Goal: Task Accomplishment & Management: Manage account settings

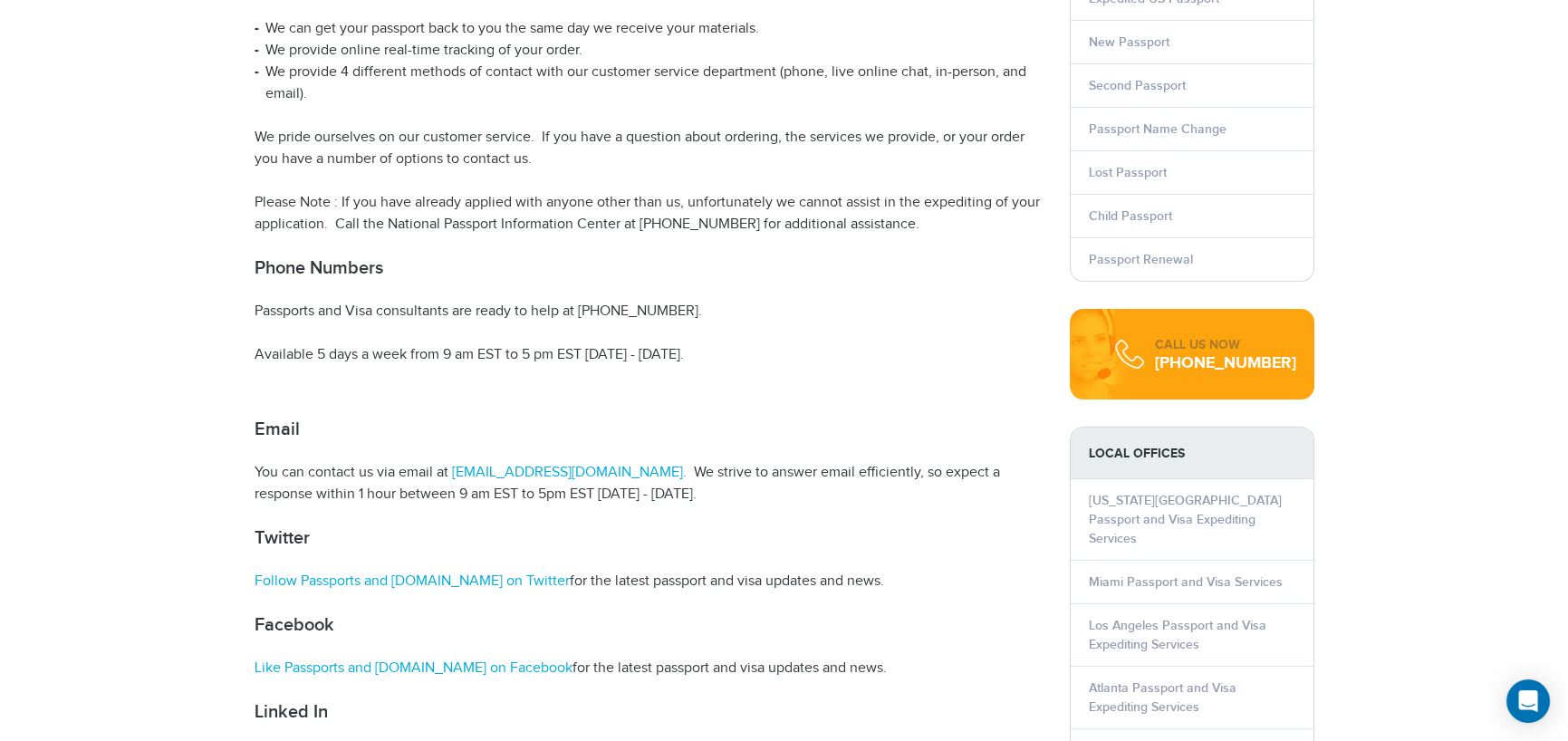
scroll to position [446, 0]
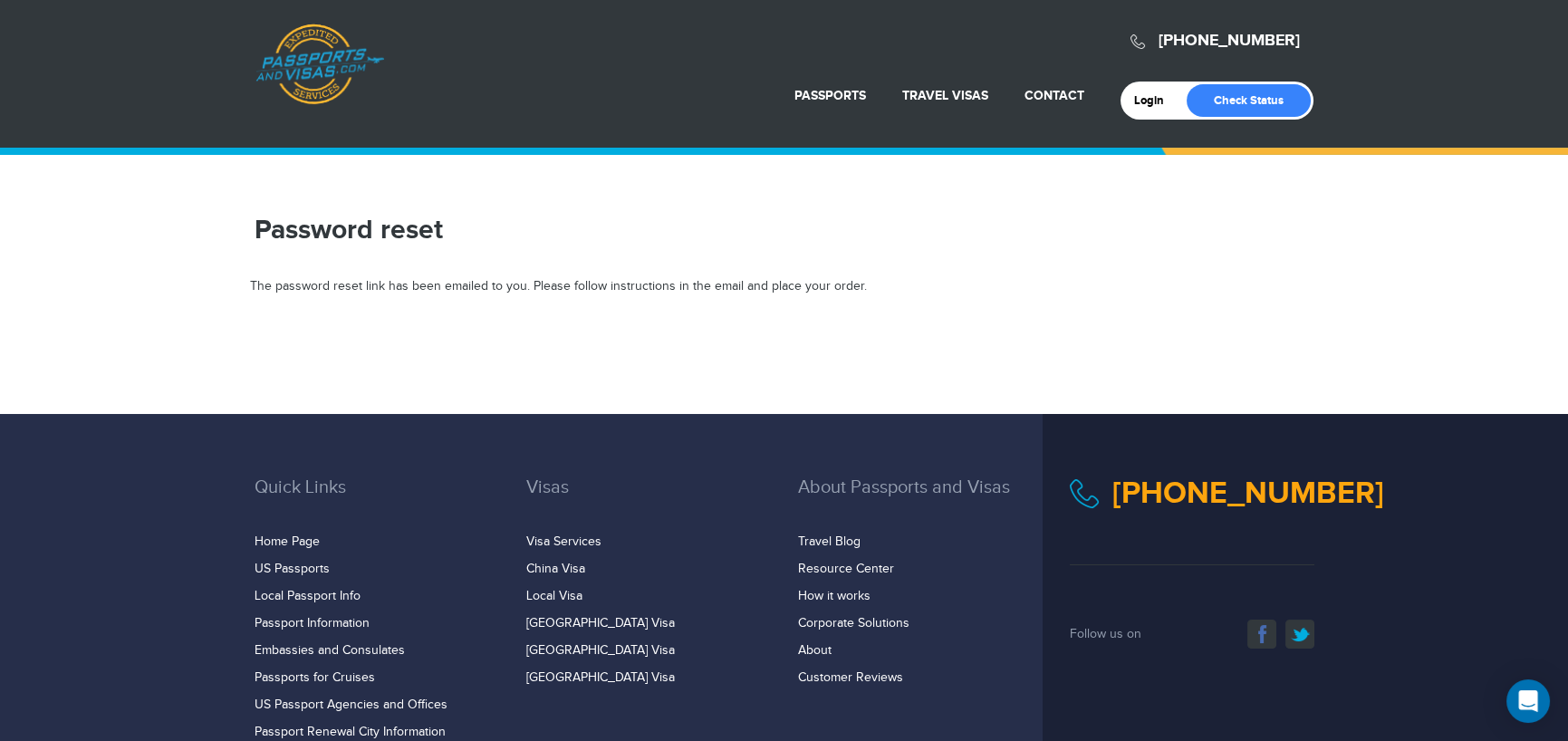
click at [844, 256] on section "Password reset" at bounding box center [784, 230] width 1568 height 96
click at [373, 288] on div "The password reset link has been emailed to you. Please follow instructions in …" at bounding box center [784, 287] width 1069 height 18
click at [408, 234] on h1 "Password reset" at bounding box center [648, 230] width 788 height 33
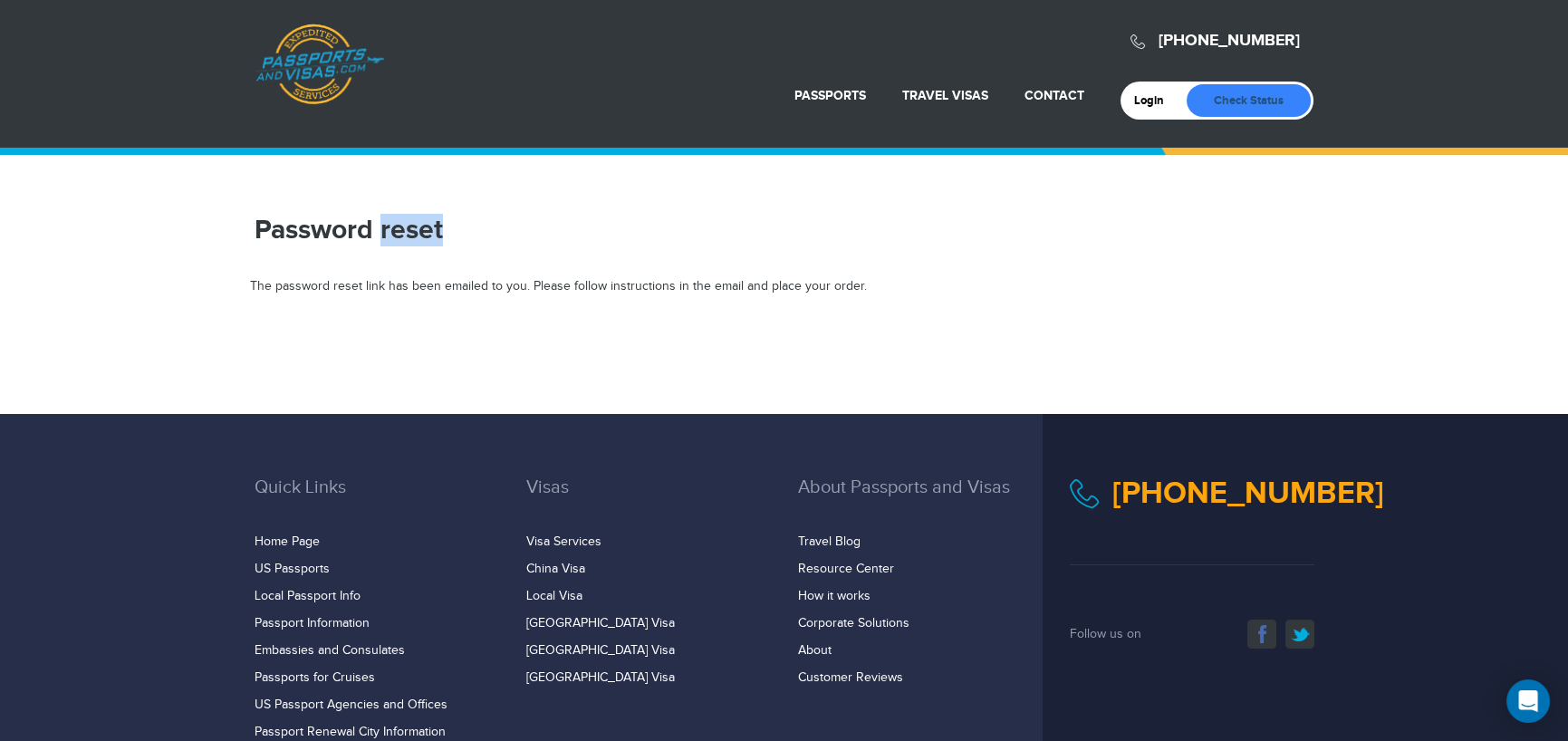
click at [1277, 100] on link "Check Status" at bounding box center [1249, 100] width 124 height 33
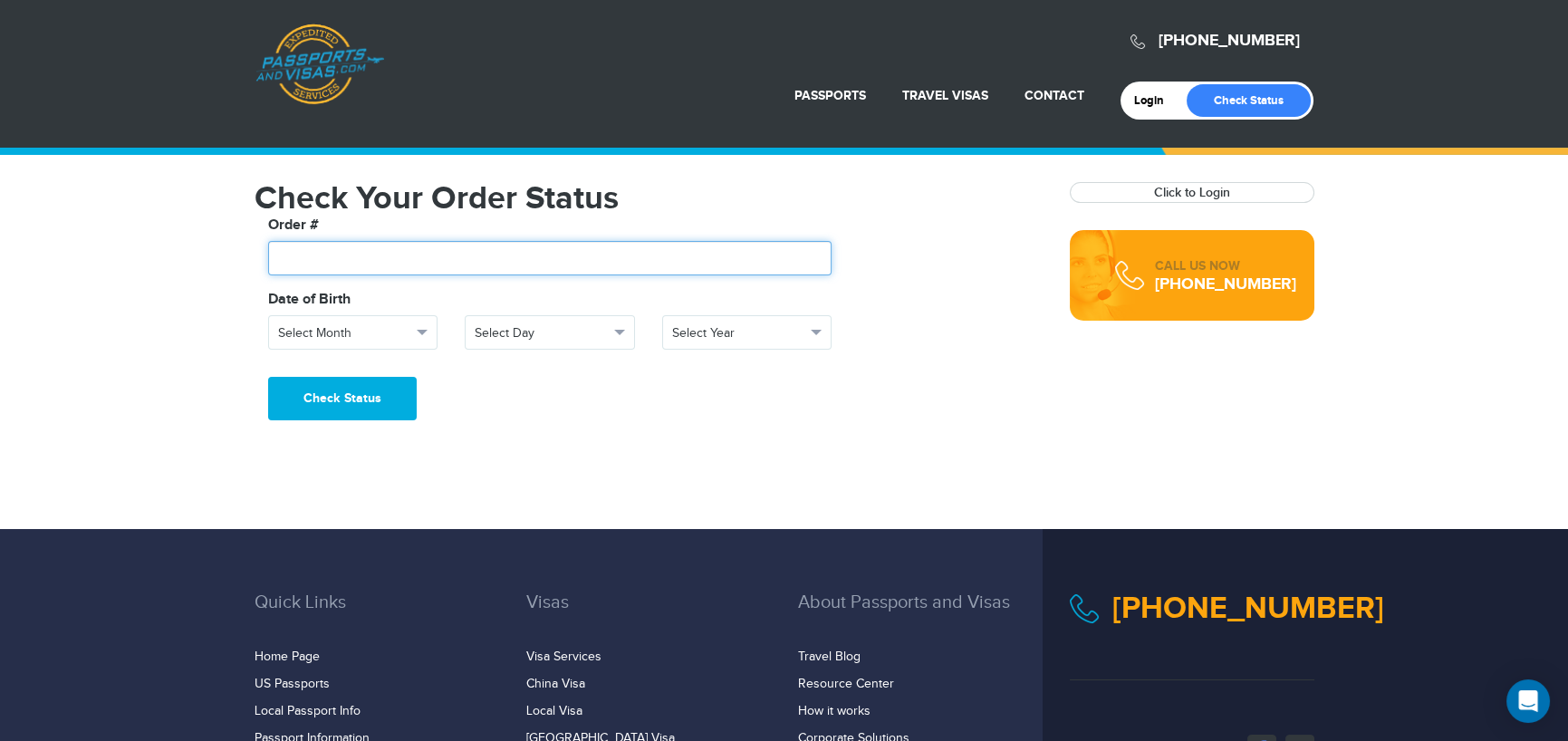
click at [337, 259] on input "text" at bounding box center [550, 258] width 564 height 35
type input "*******"
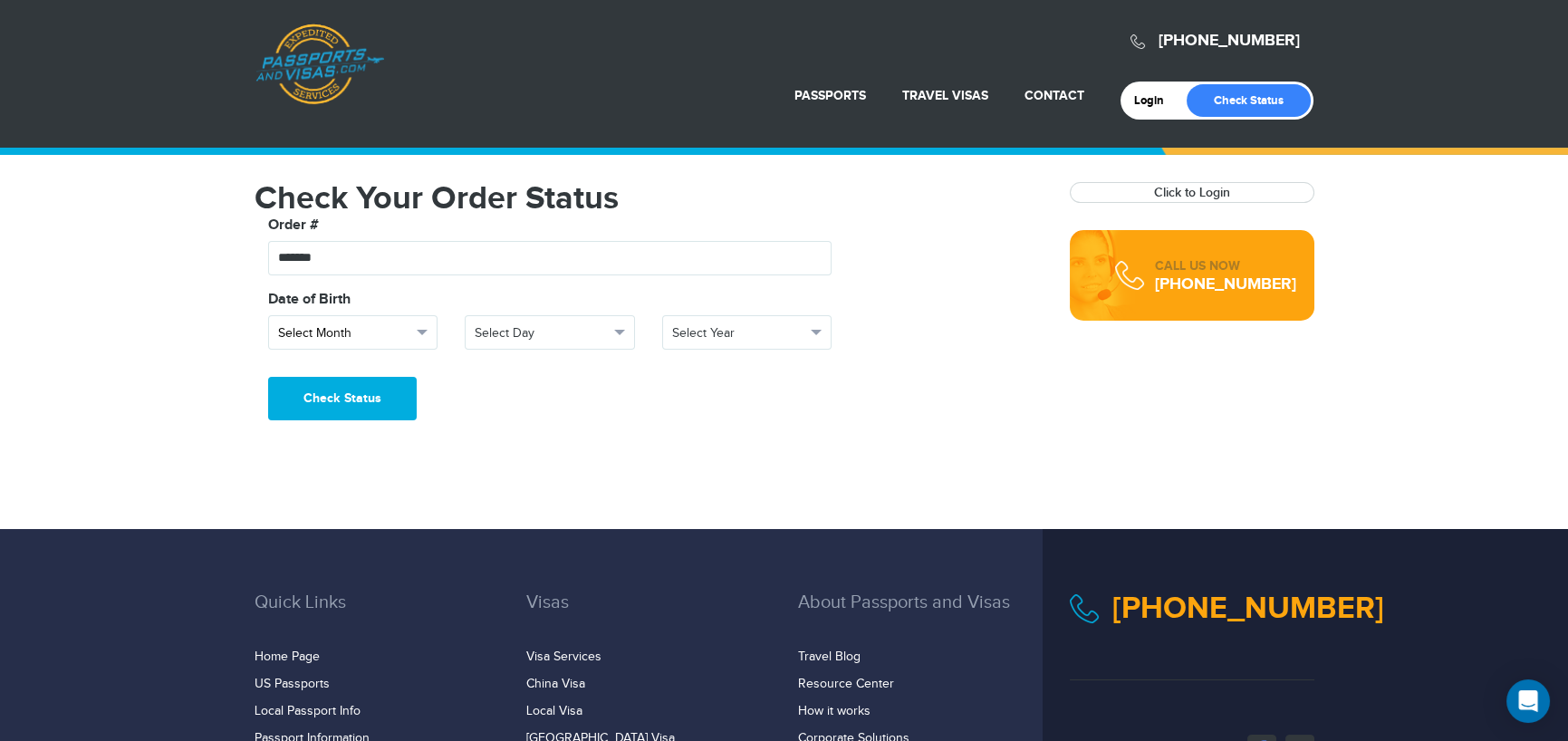
click at [396, 334] on span "Select Month" at bounding box center [345, 333] width 134 height 18
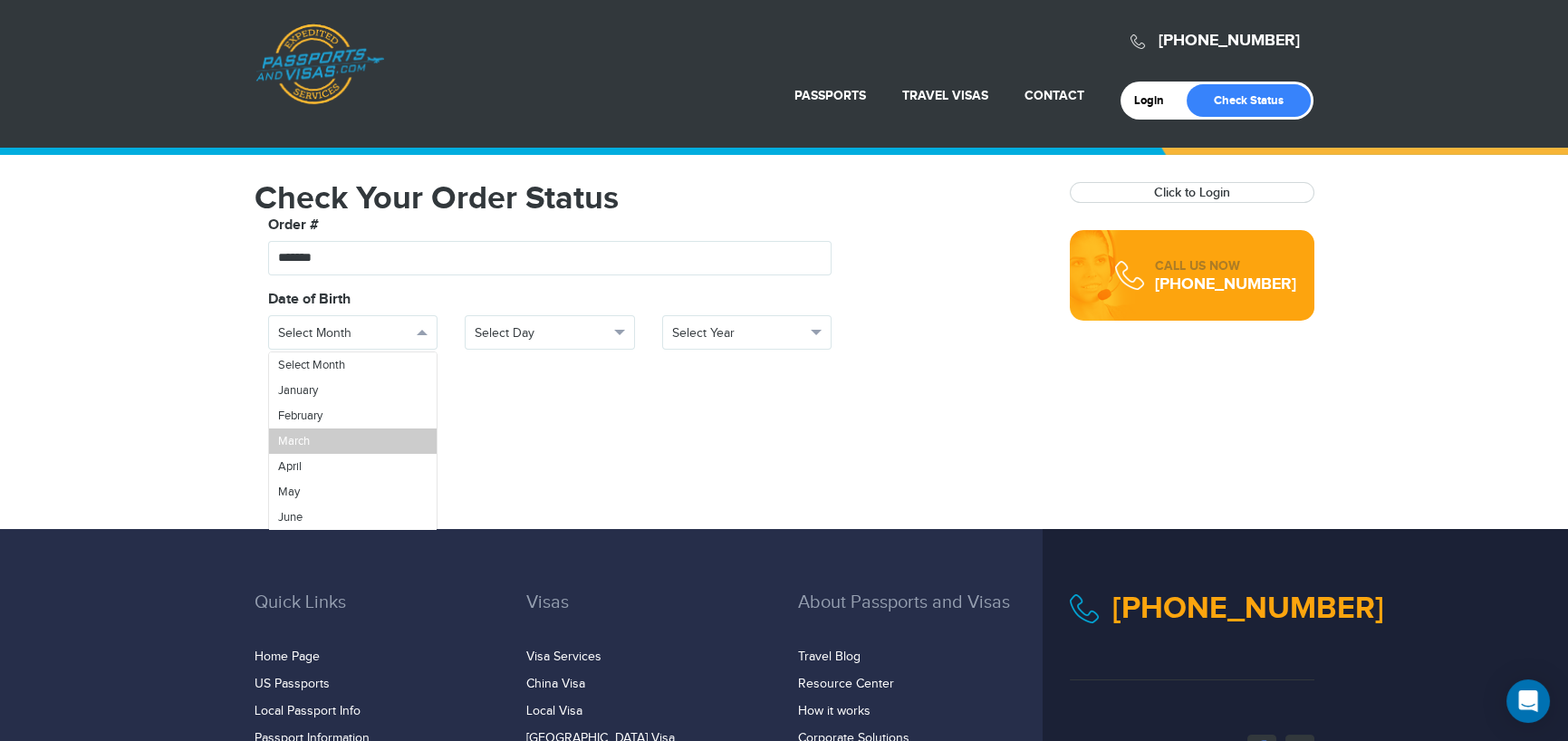
click at [306, 434] on span "March" at bounding box center [294, 440] width 32 height 14
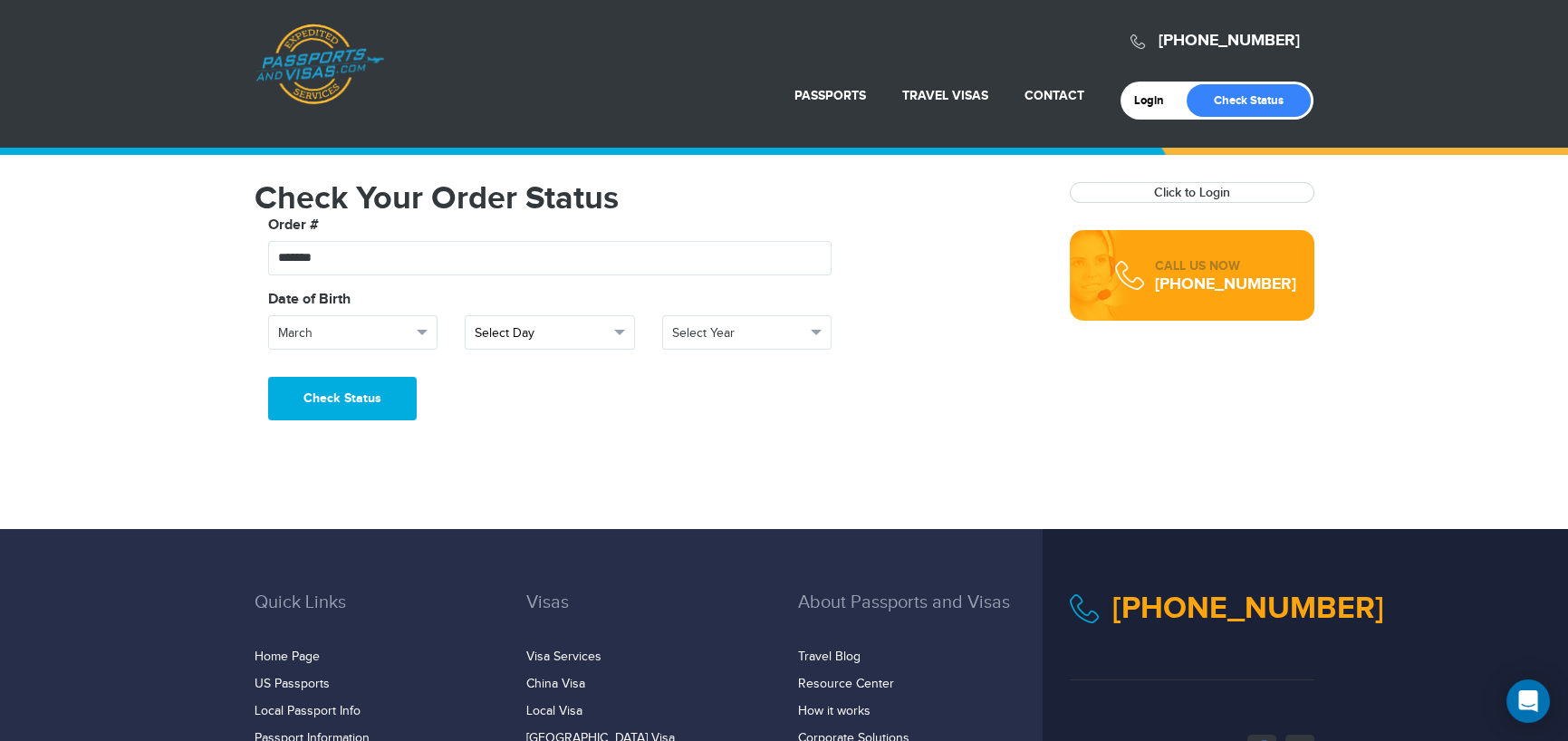
click at [553, 324] on span "Select Day" at bounding box center [541, 333] width 134 height 18
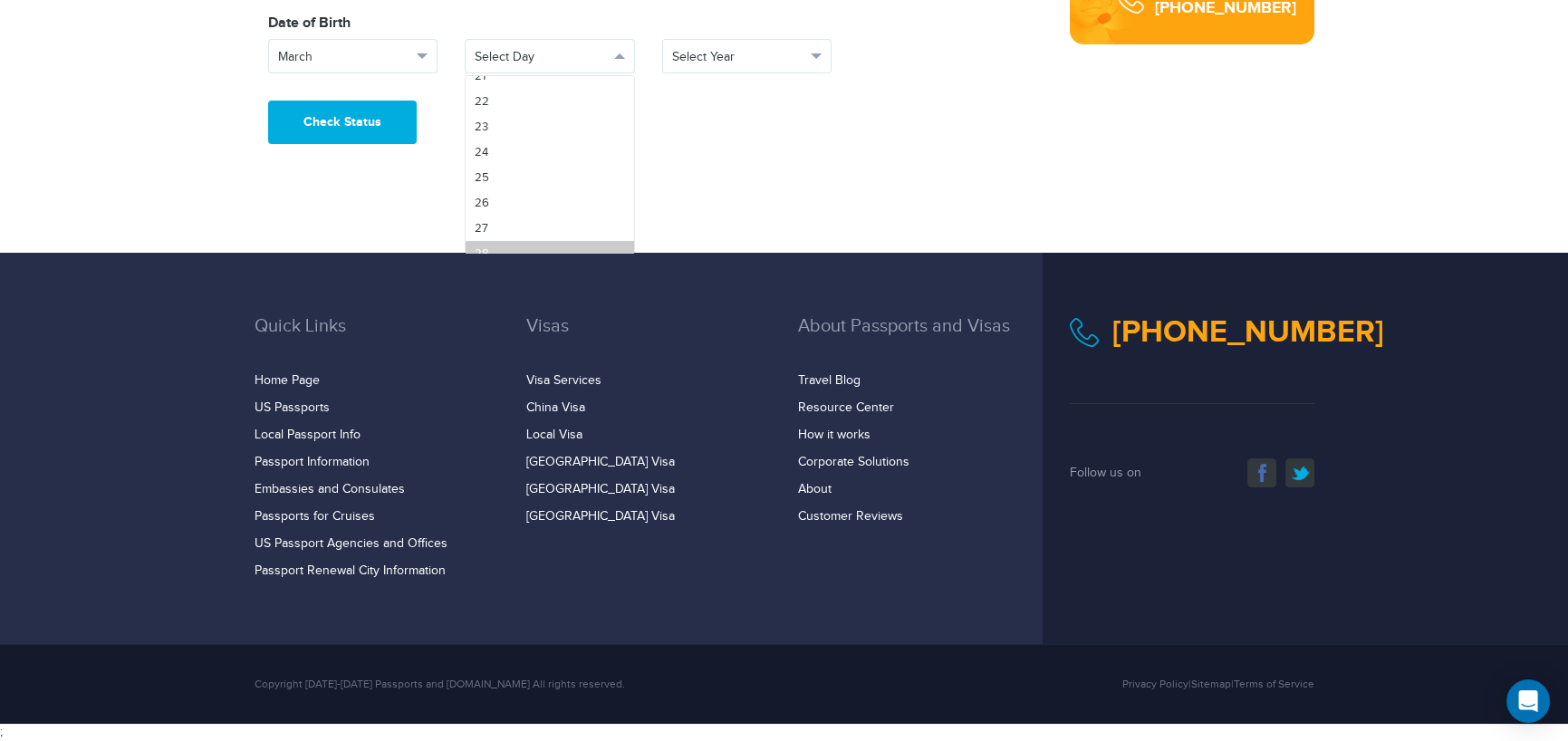
click at [486, 246] on span "28" at bounding box center [481, 253] width 14 height 14
click at [817, 53] on span "button" at bounding box center [816, 56] width 11 height 6
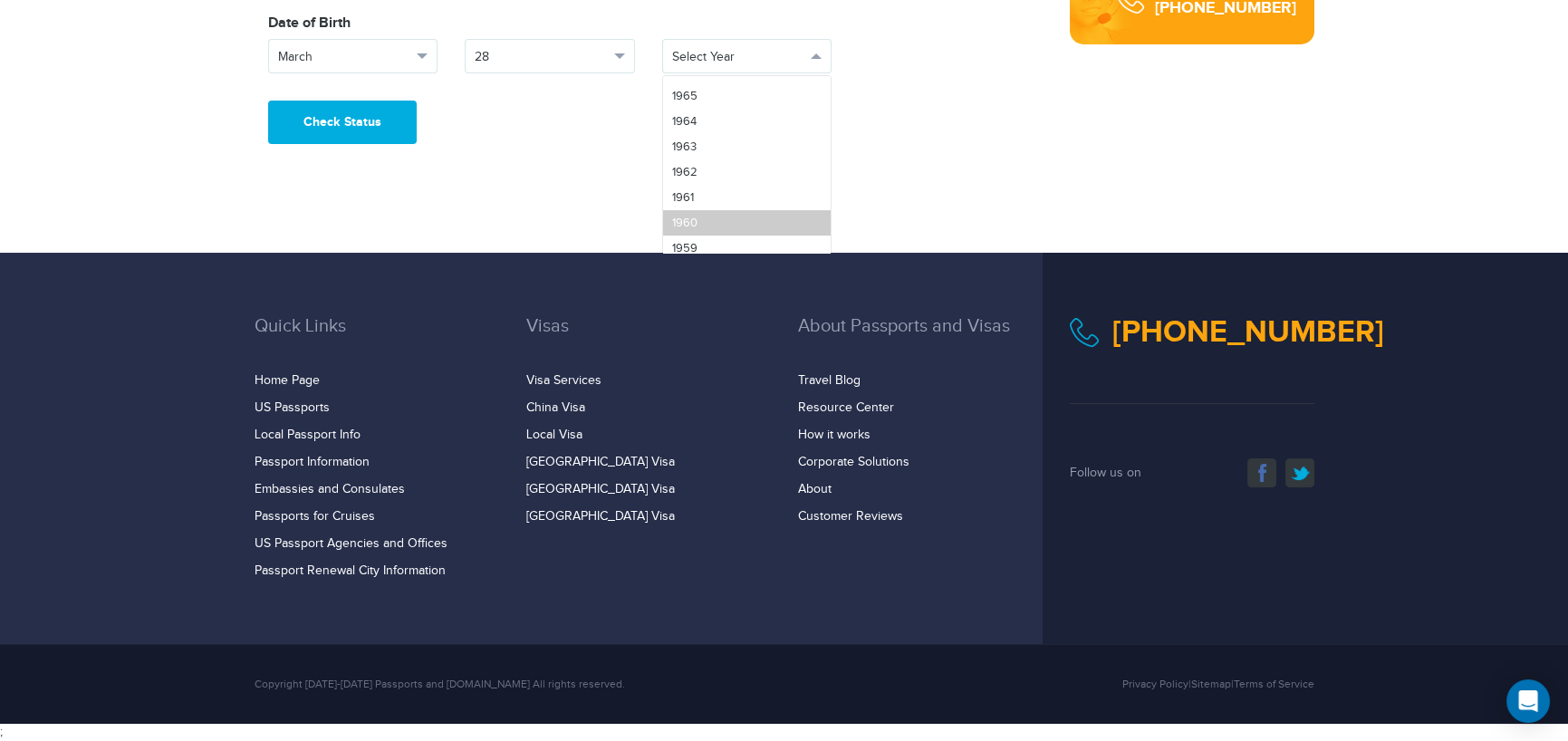
click at [688, 216] on span "1960" at bounding box center [684, 222] width 25 height 14
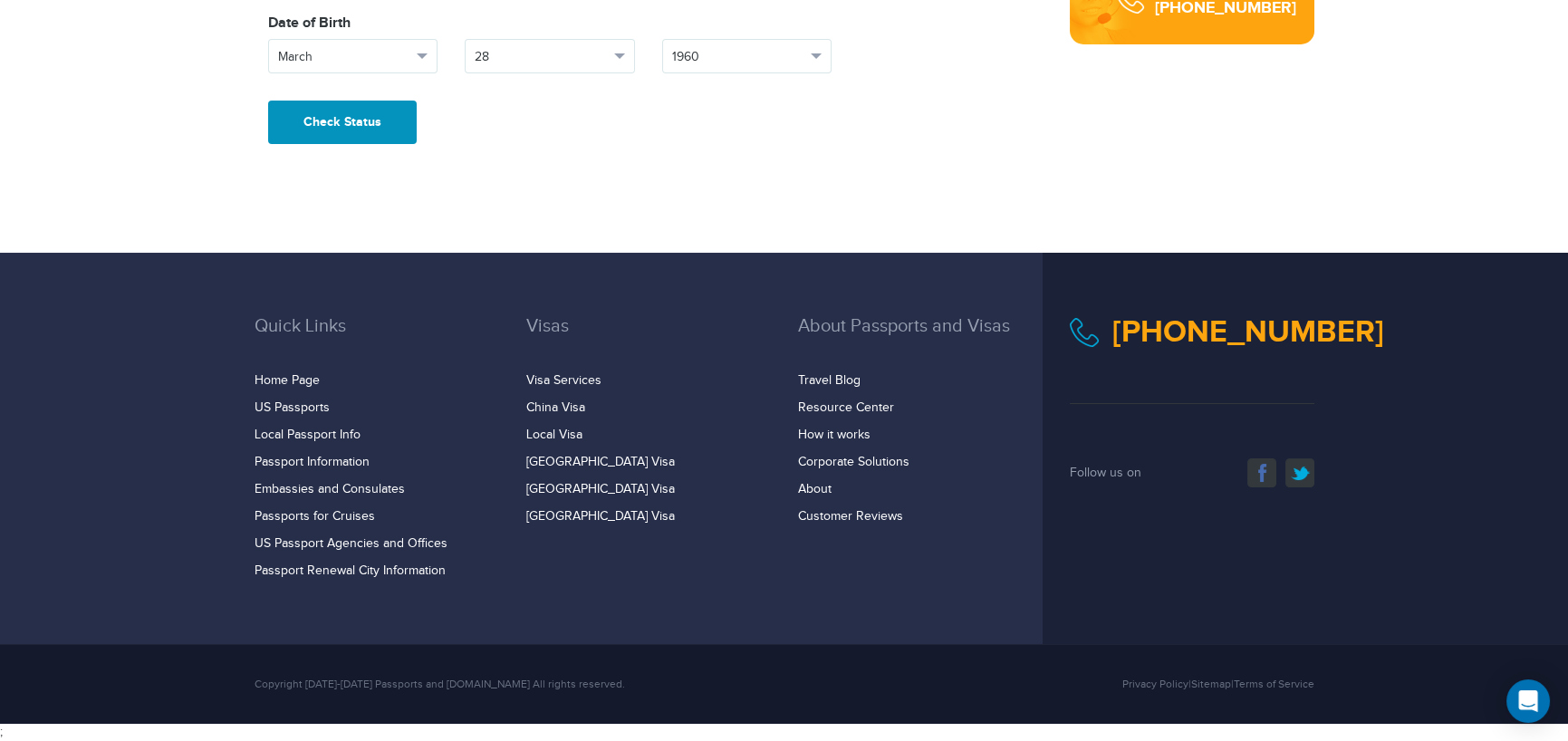
click at [373, 119] on button "Check Status" at bounding box center [342, 122] width 149 height 43
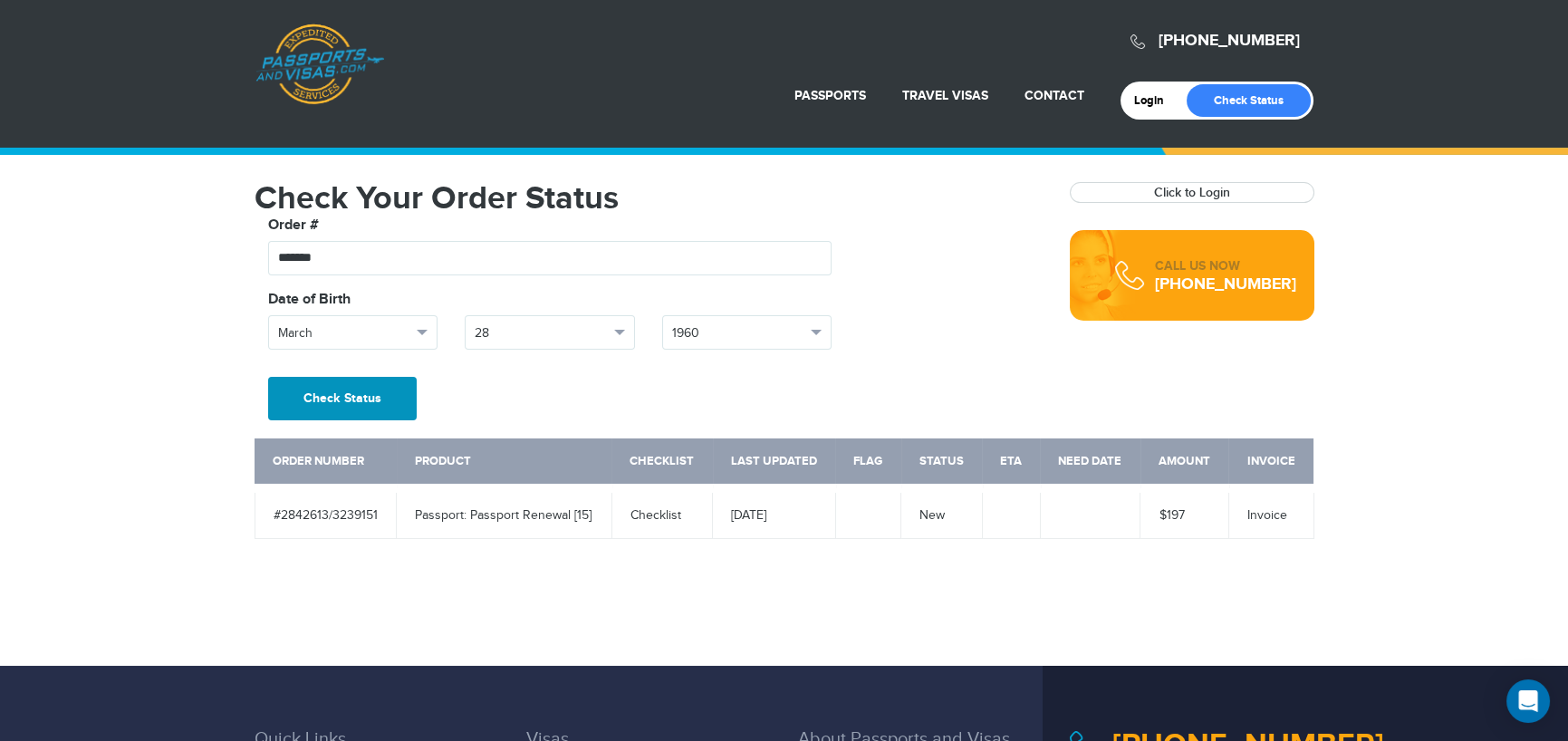
click at [350, 397] on button "Check Status" at bounding box center [342, 398] width 149 height 43
click at [1183, 189] on link "Click to Login" at bounding box center [1191, 192] width 76 height 15
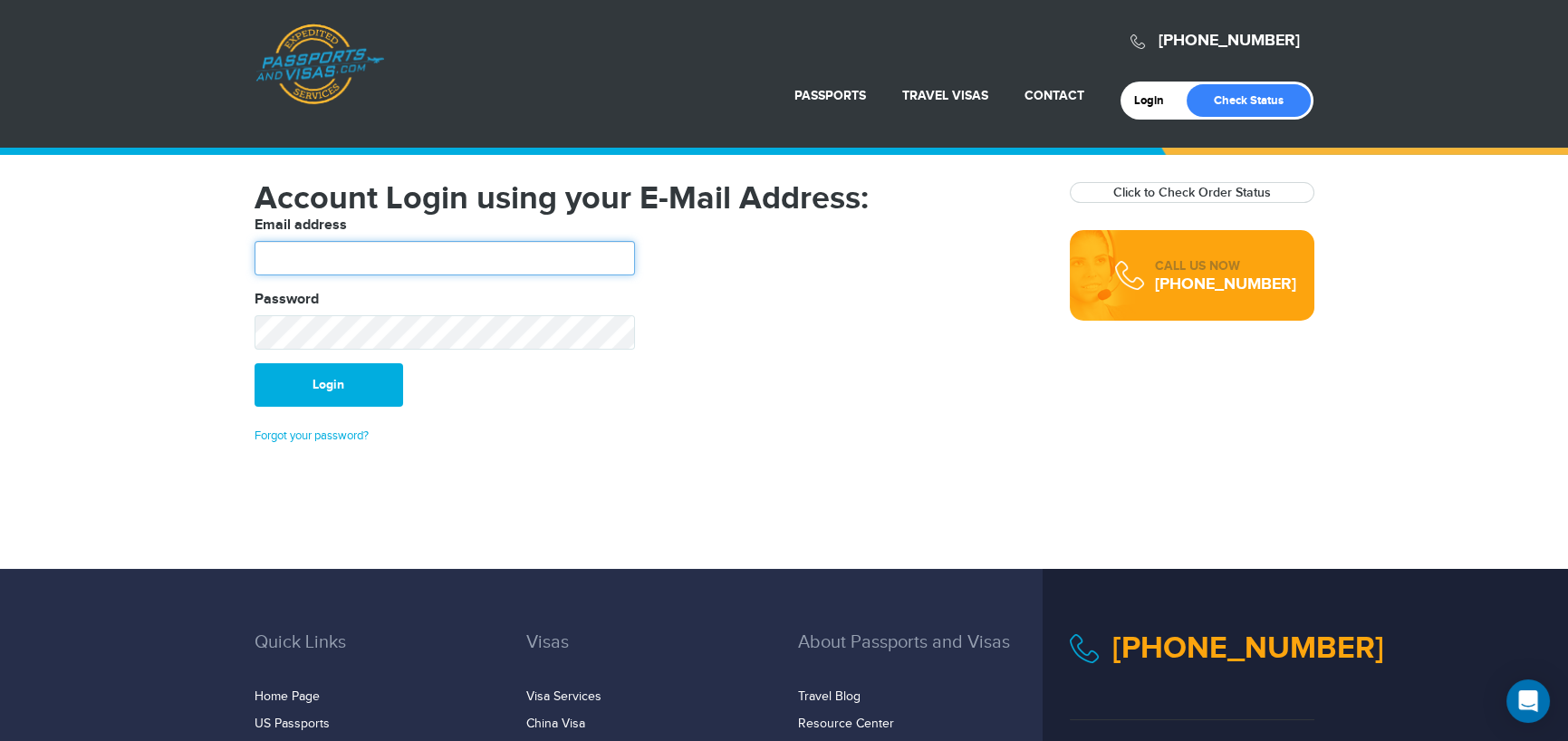
click at [275, 259] on input "text" at bounding box center [445, 258] width 380 height 35
type input "**********"
click at [288, 437] on link "Forgot your password?" at bounding box center [312, 435] width 114 height 14
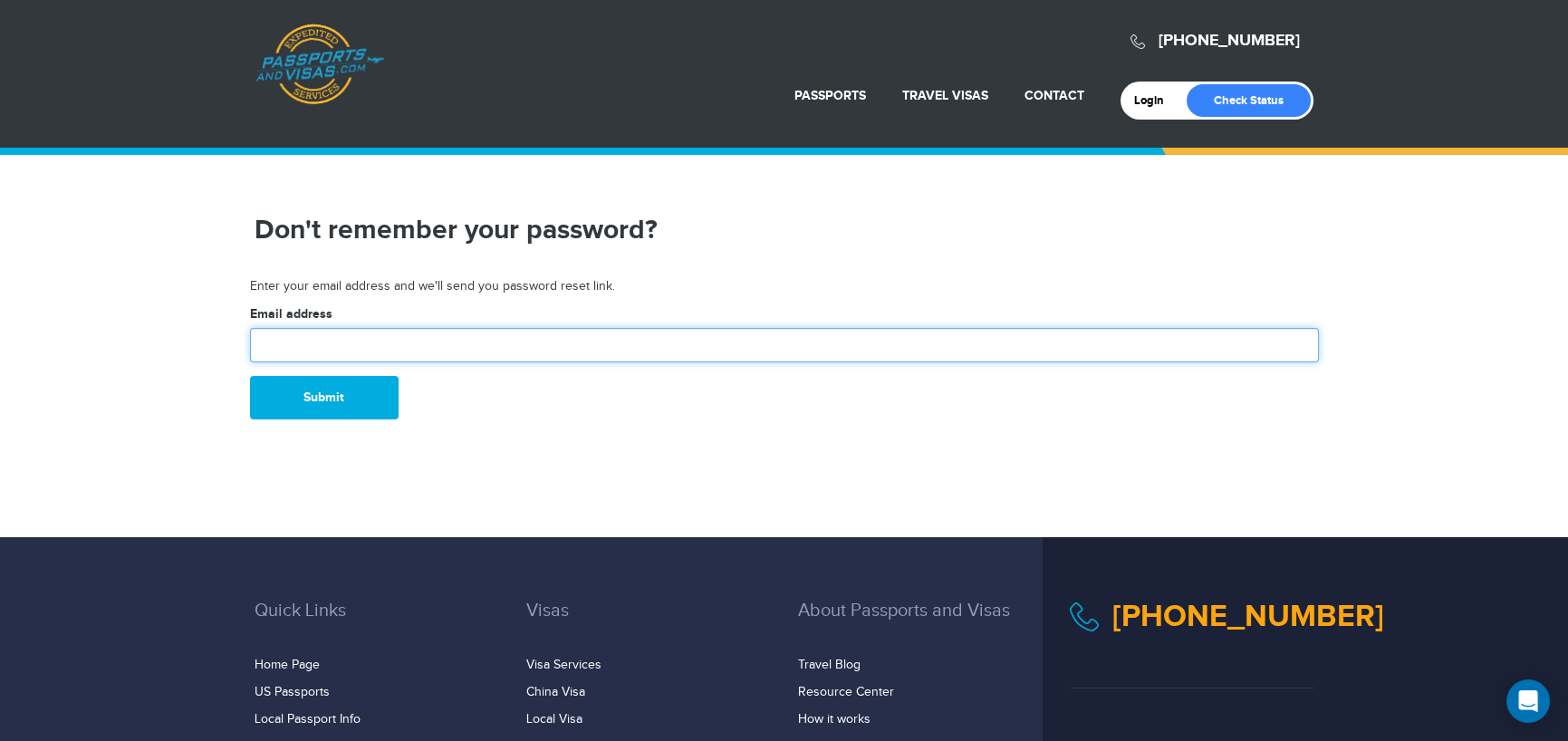
click at [317, 344] on input "text" at bounding box center [784, 345] width 1069 height 35
type input "**********"
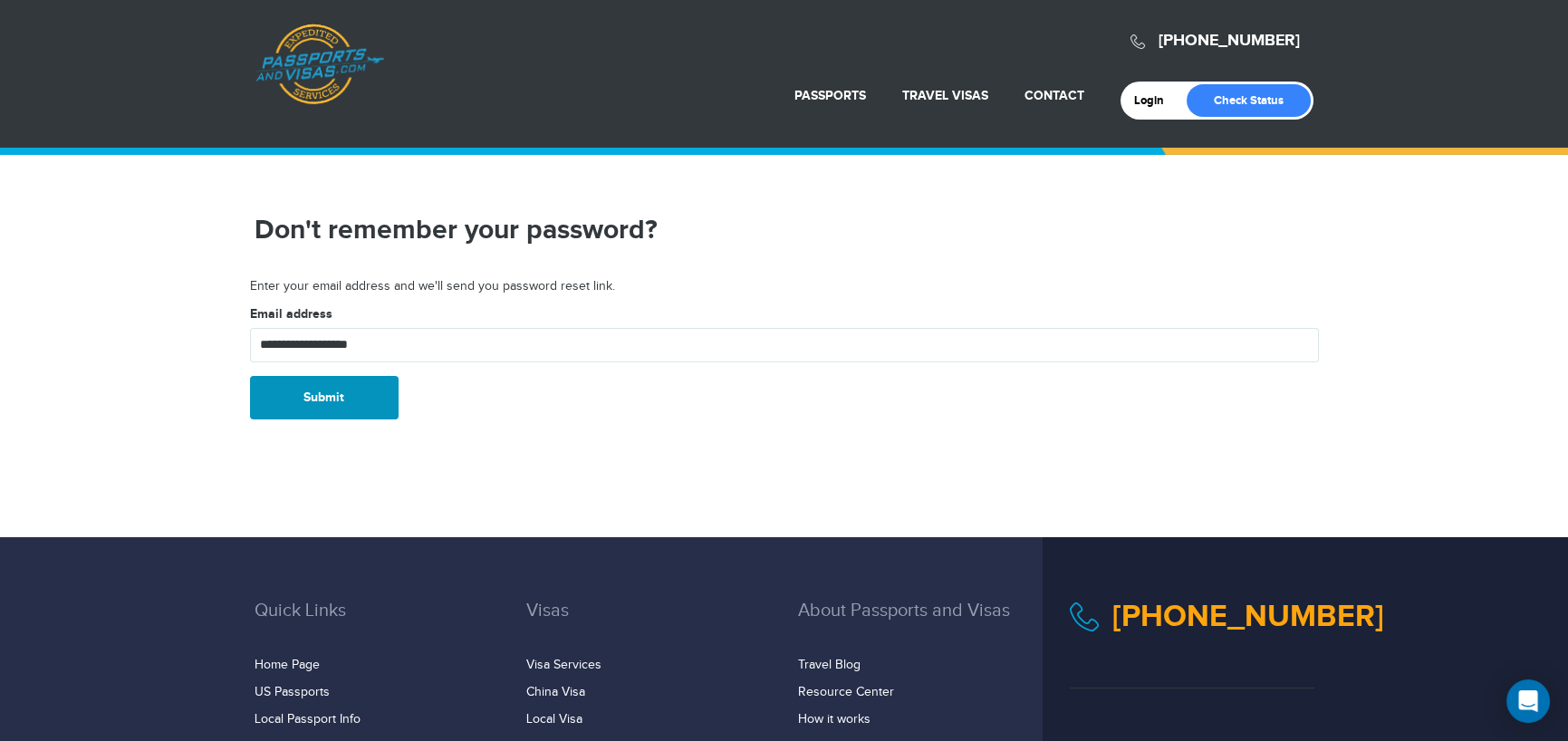
click at [315, 396] on button "Submit" at bounding box center [324, 397] width 149 height 43
